Goal: Manage account settings

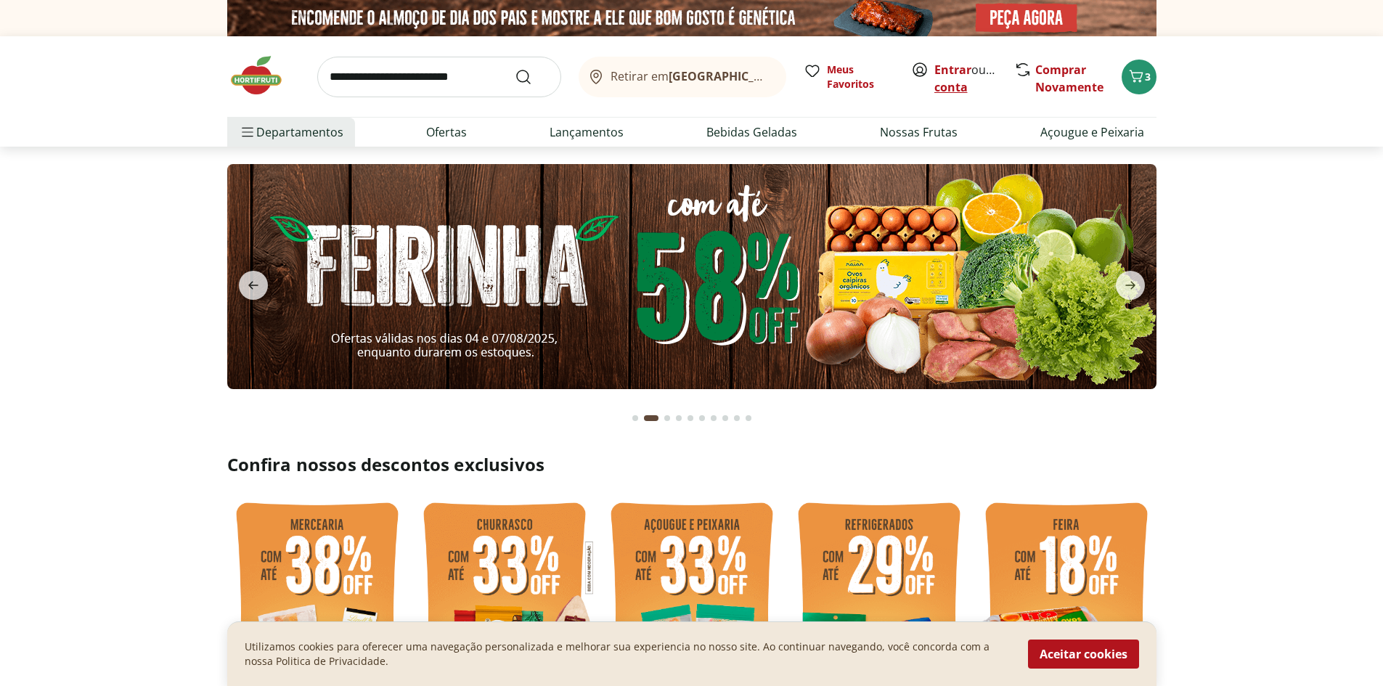
click at [968, 82] on link "Criar conta" at bounding box center [974, 78] width 80 height 33
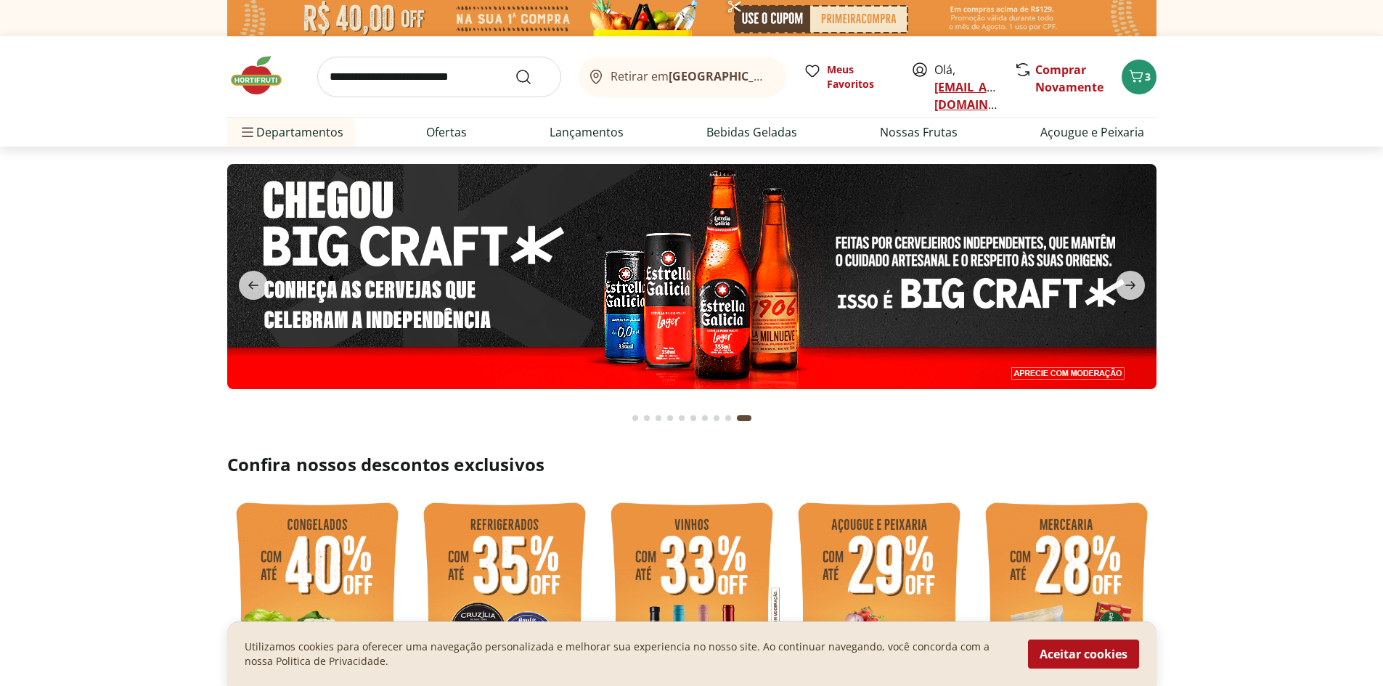
click at [970, 83] on link "[EMAIL_ADDRESS][DOMAIN_NAME]" at bounding box center [984, 95] width 101 height 33
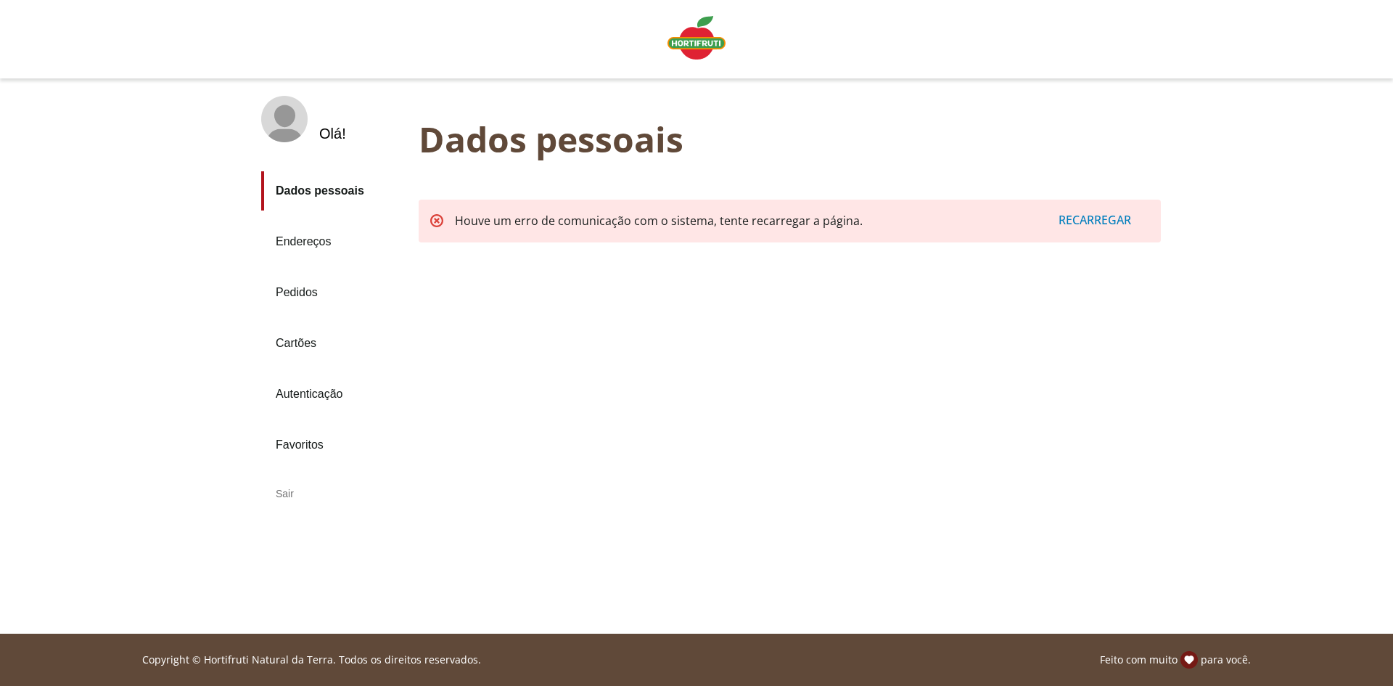
click at [1094, 216] on div "Recarregar" at bounding box center [1094, 220] width 107 height 28
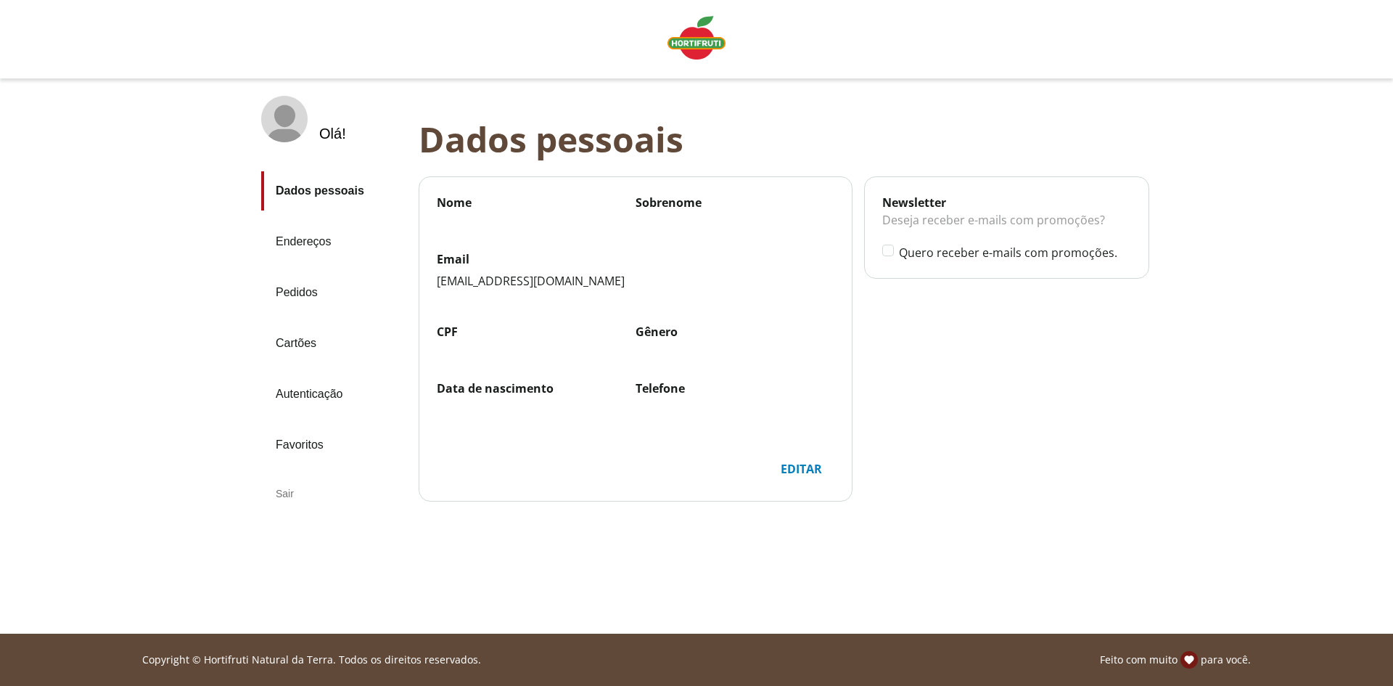
click at [247, 285] on aside "Olá ! Dados pessoais Endereços Pedidos Cartões Autenticação Favoritos Sair" at bounding box center [325, 313] width 187 height 435
click at [460, 605] on div at bounding box center [696, 605] width 1393 height 57
